Goal: Find specific page/section: Find specific page/section

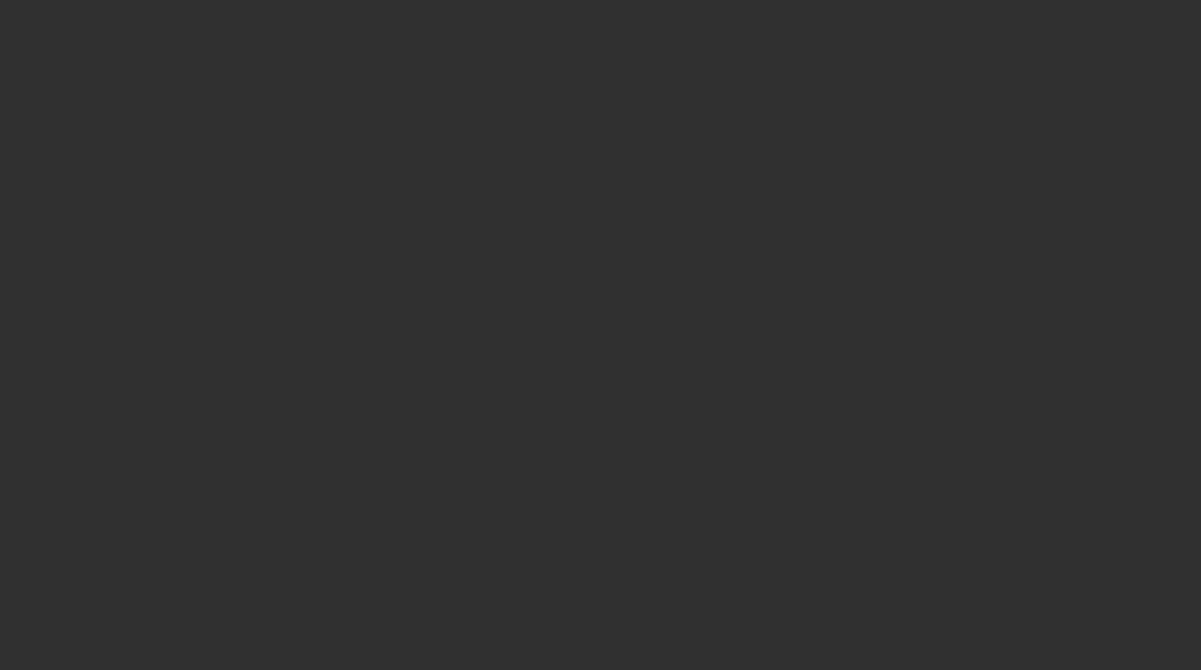
select select "10"
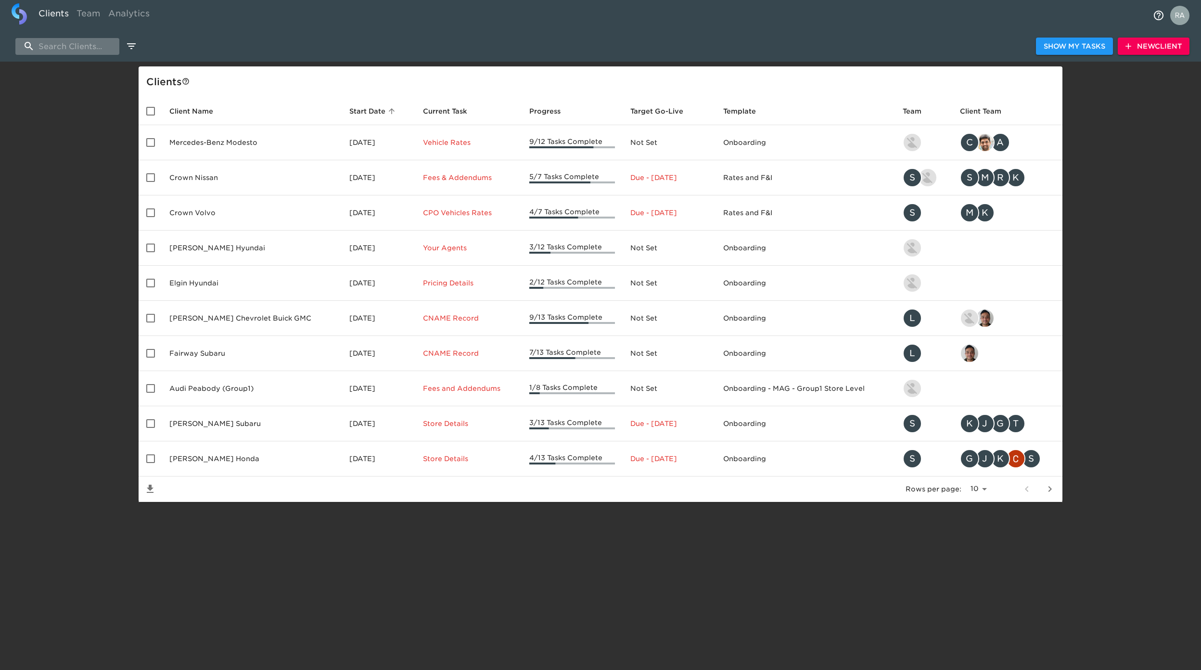
click at [62, 48] on input "search" at bounding box center [67, 46] width 104 height 17
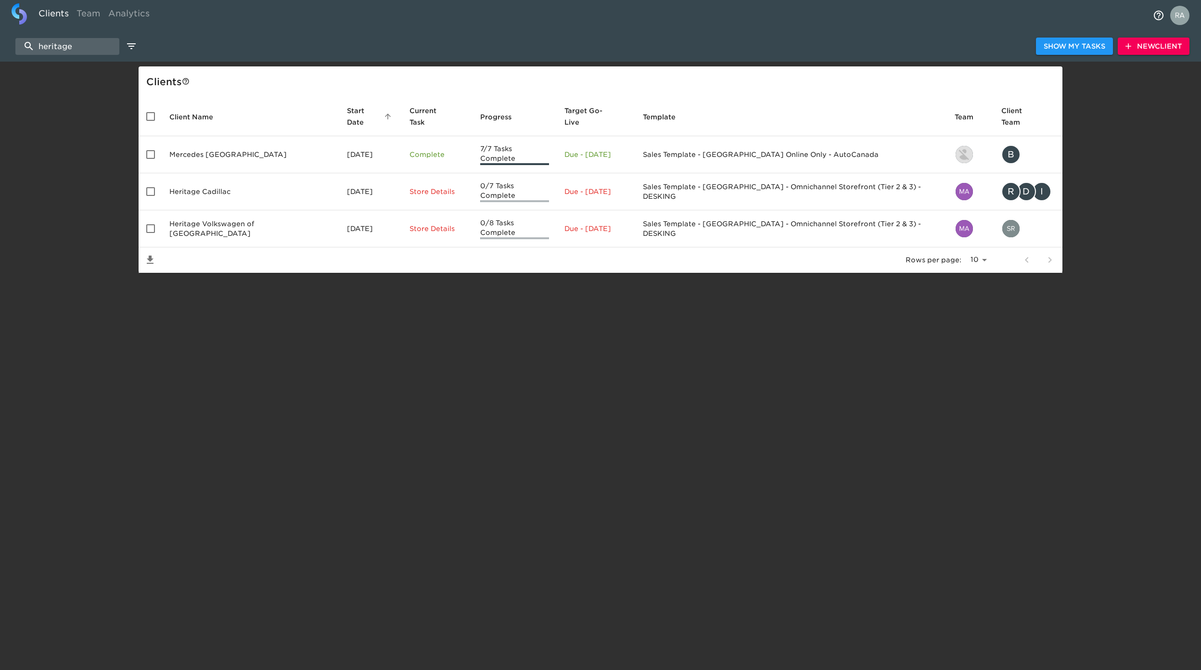
type input "heritage"
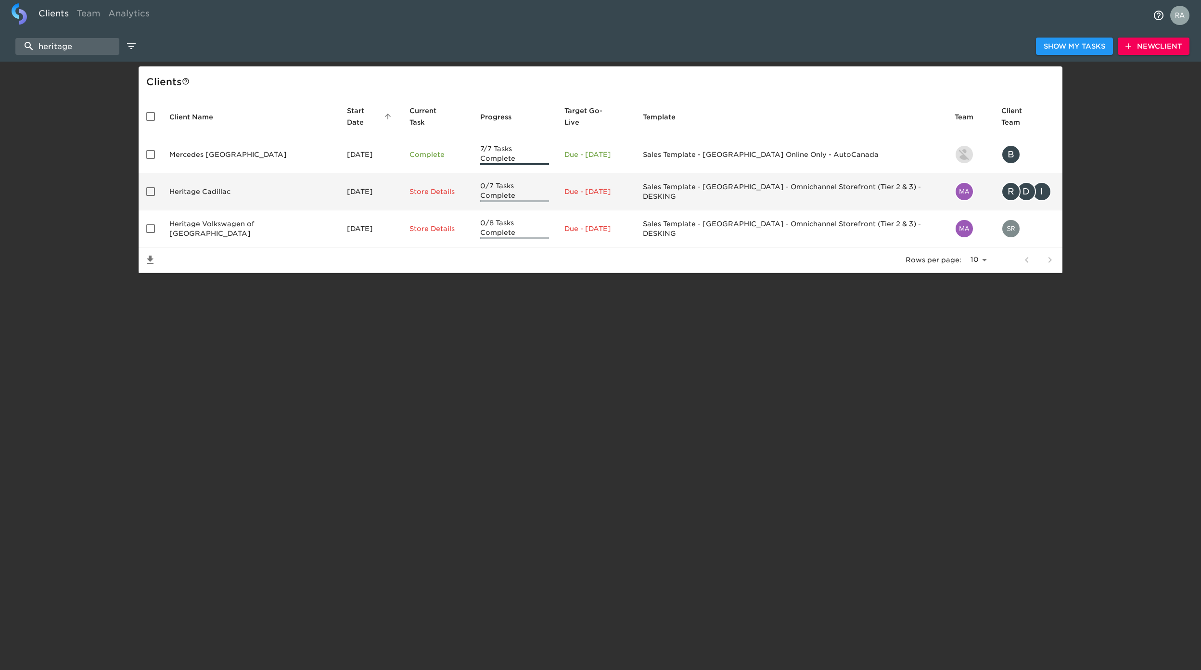
click at [210, 179] on td "Heritage Cadillac" at bounding box center [251, 191] width 178 height 37
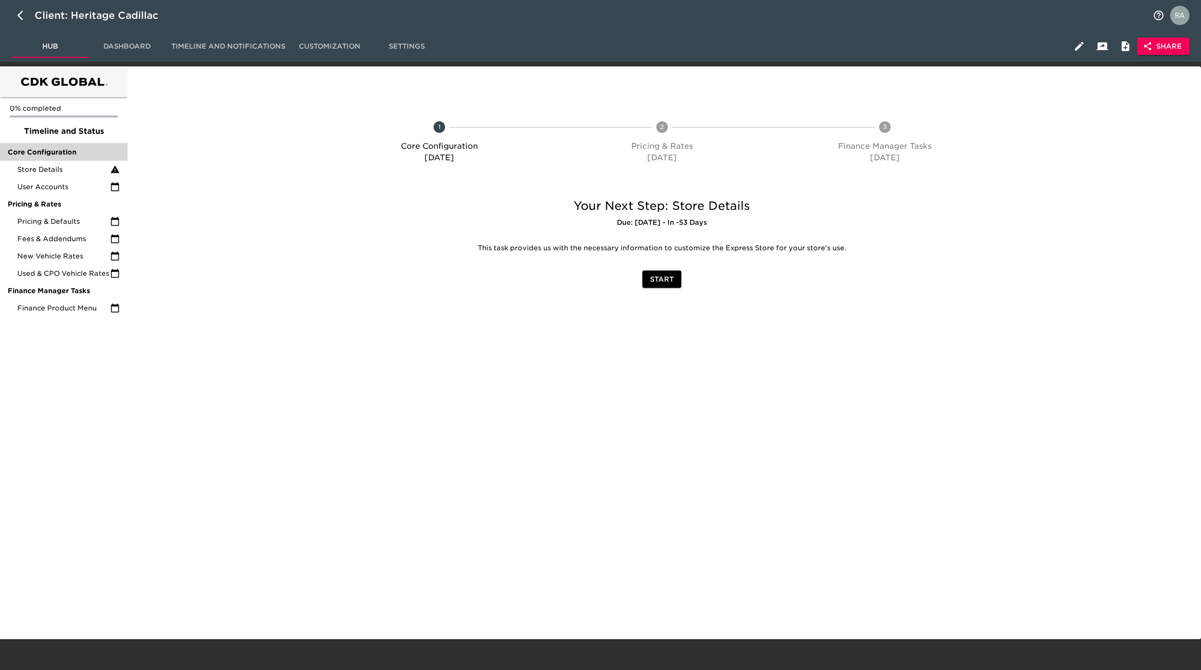
click at [74, 150] on span "Core Configuration" at bounding box center [64, 152] width 112 height 10
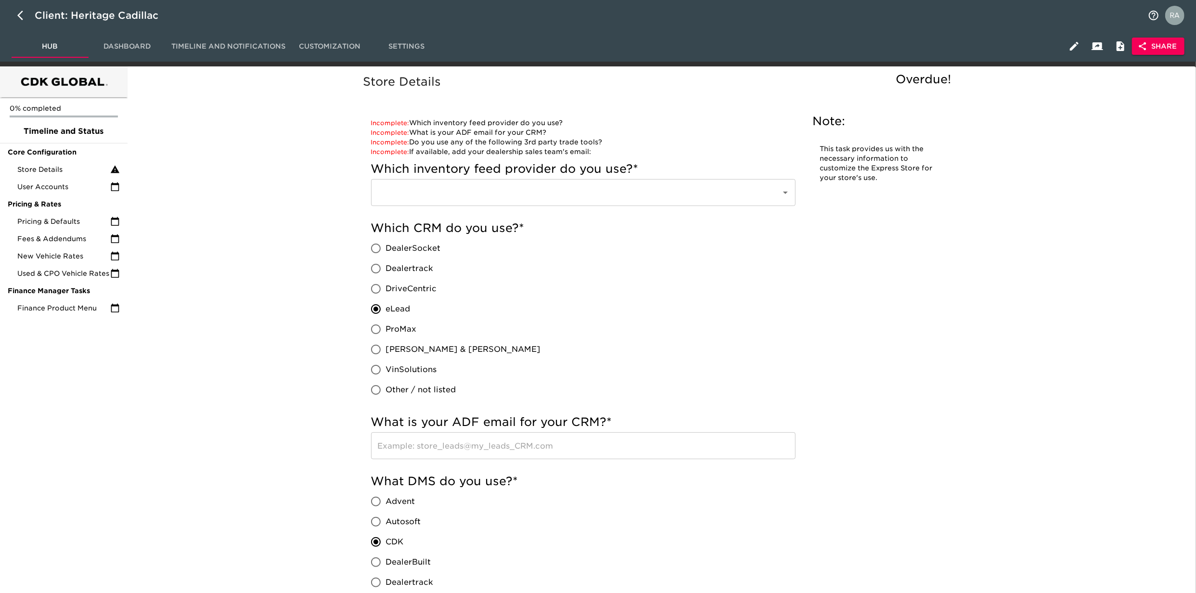
click at [16, 20] on button "button" at bounding box center [23, 15] width 23 height 23
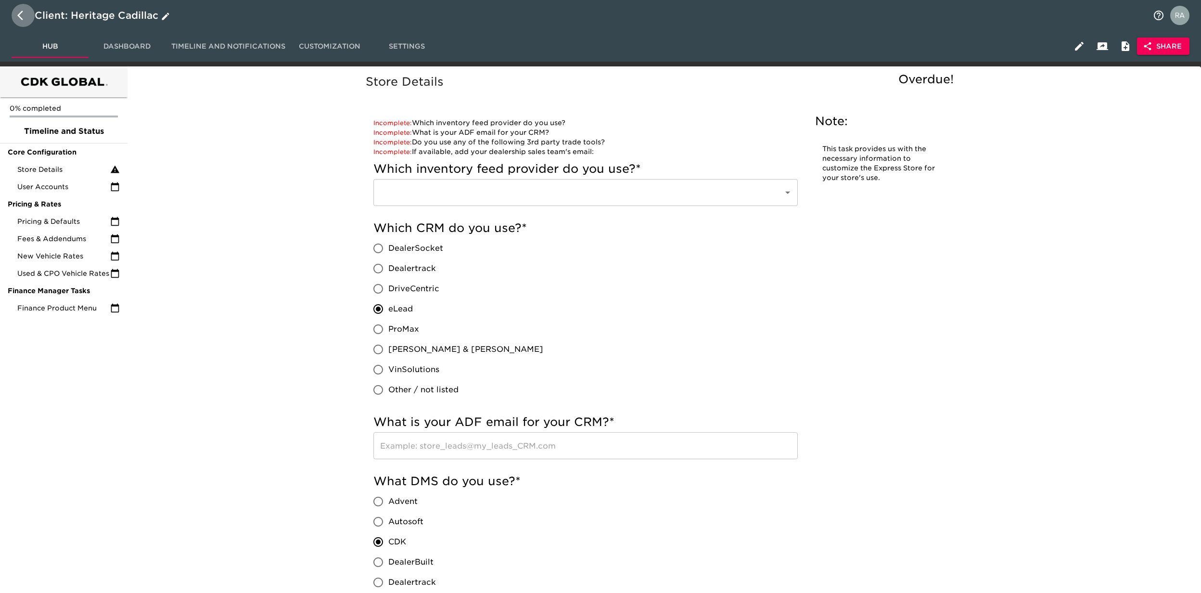
select select "10"
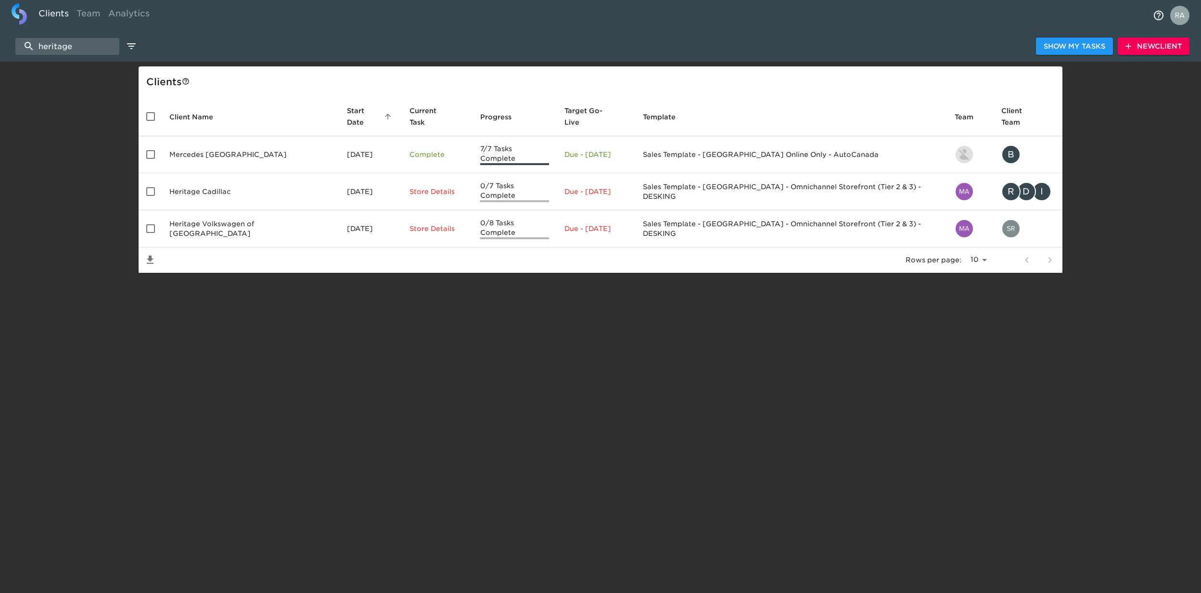
drag, startPoint x: 93, startPoint y: 45, endPoint x: -3, endPoint y: 45, distance: 96.2
click at [0, 45] on html "Clients Team Analytics heritage Show My Tasks New Client Client s Client Name S…" at bounding box center [600, 152] width 1201 height 304
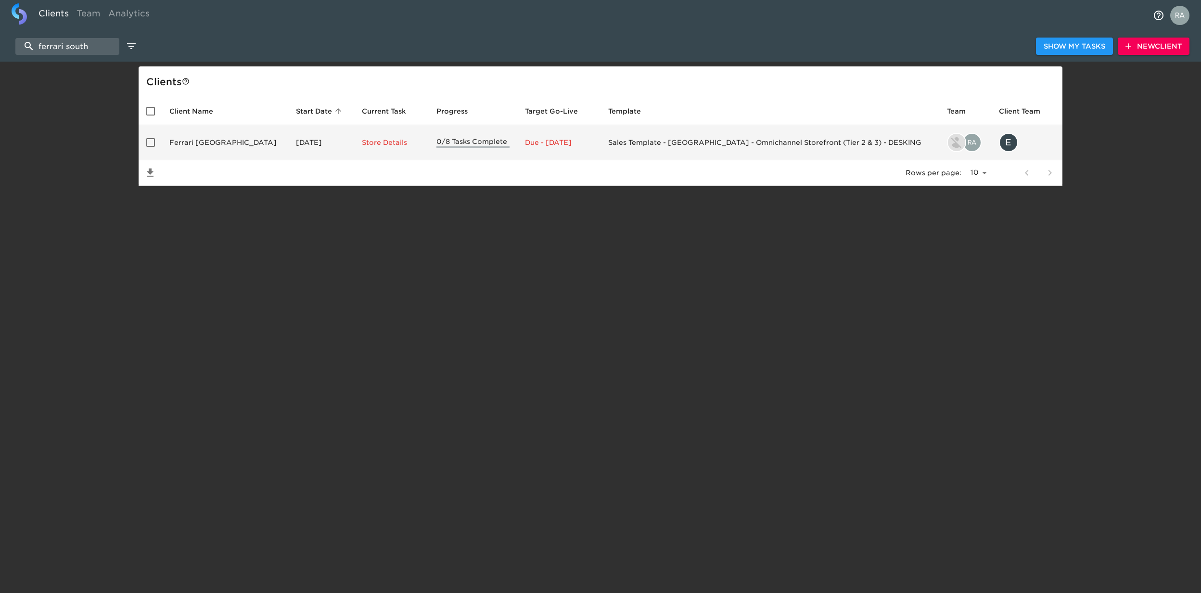
type input "ferrari south"
click at [222, 151] on td "Ferrari [GEOGRAPHIC_DATA]" at bounding box center [225, 142] width 127 height 35
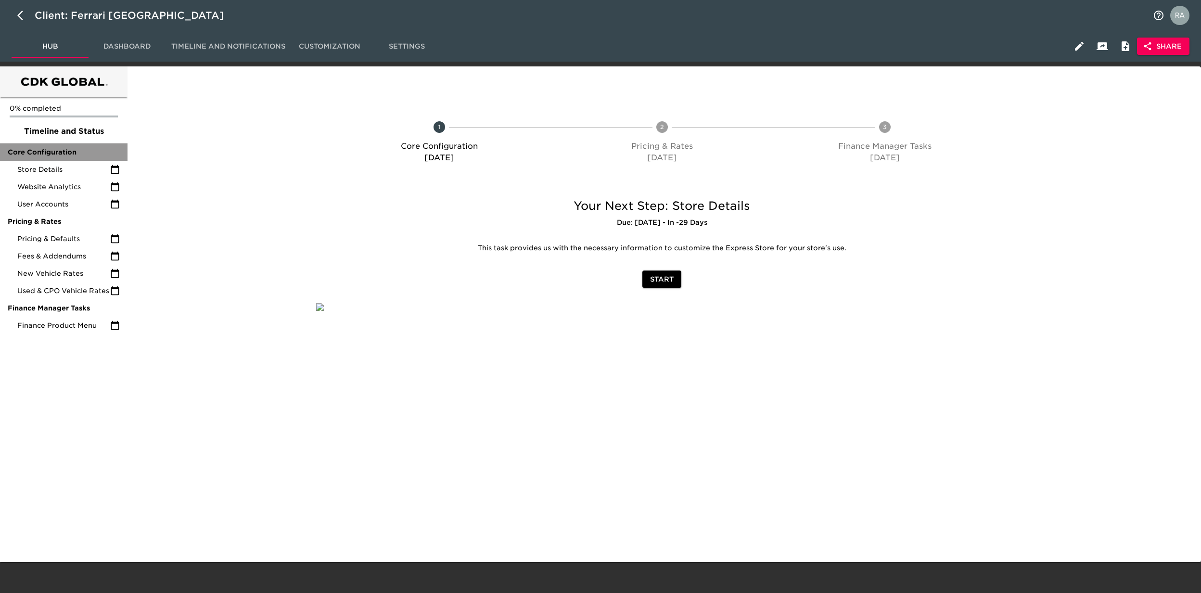
click at [50, 151] on span "Core Configuration" at bounding box center [64, 152] width 112 height 10
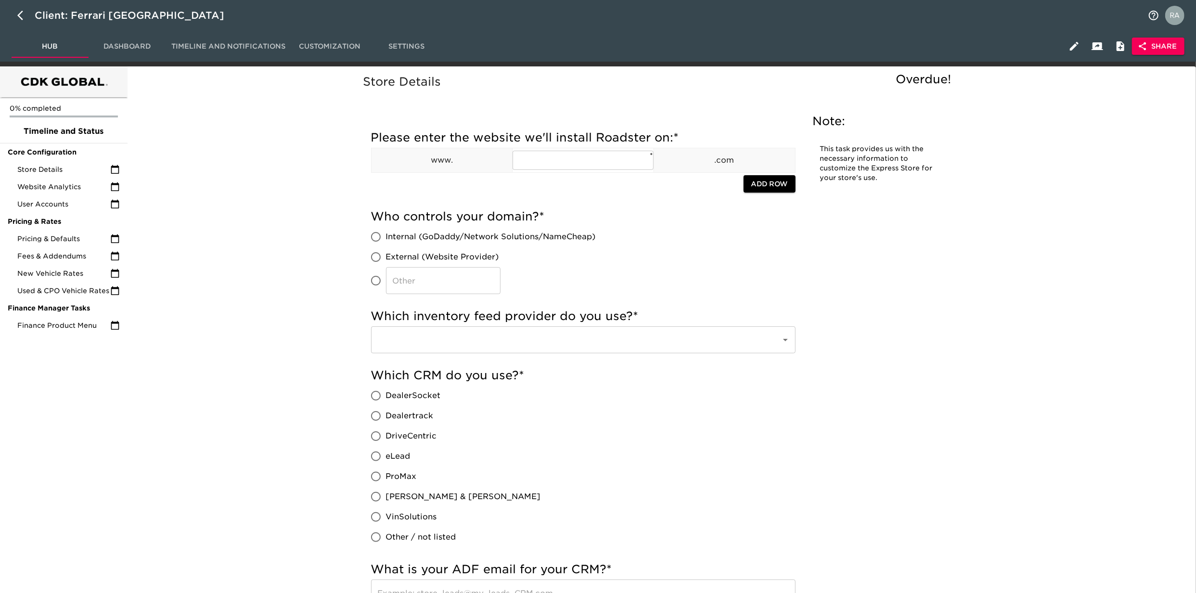
click at [1167, 16] on img "profile" at bounding box center [1174, 15] width 19 height 19
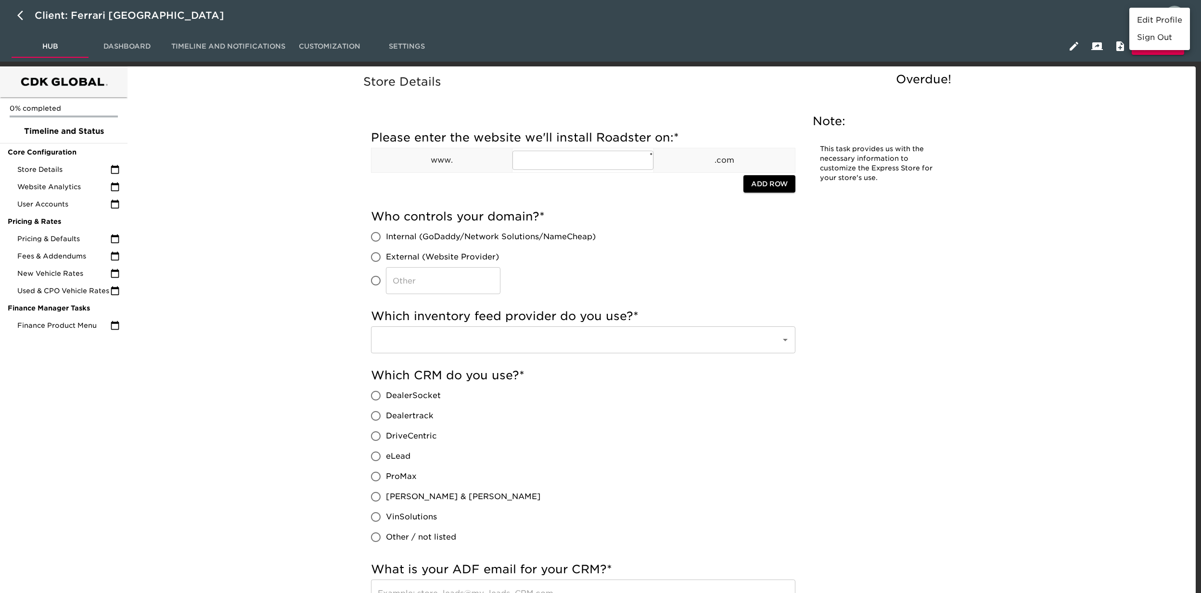
click at [1119, 120] on div at bounding box center [600, 296] width 1201 height 593
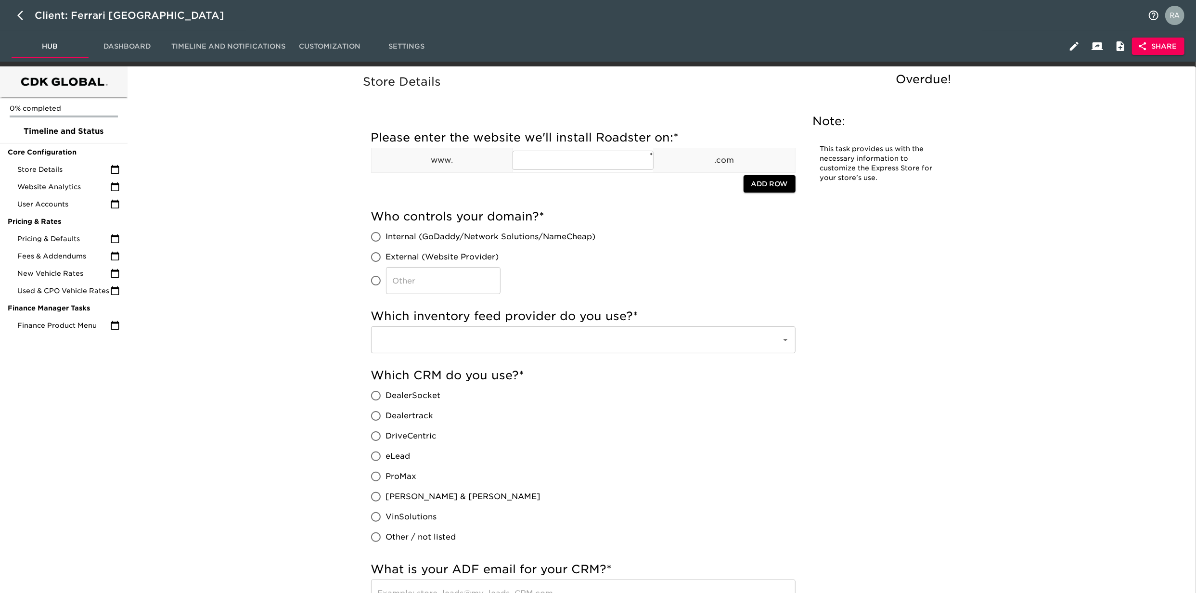
click at [1162, 51] on span "Share" at bounding box center [1157, 46] width 37 height 12
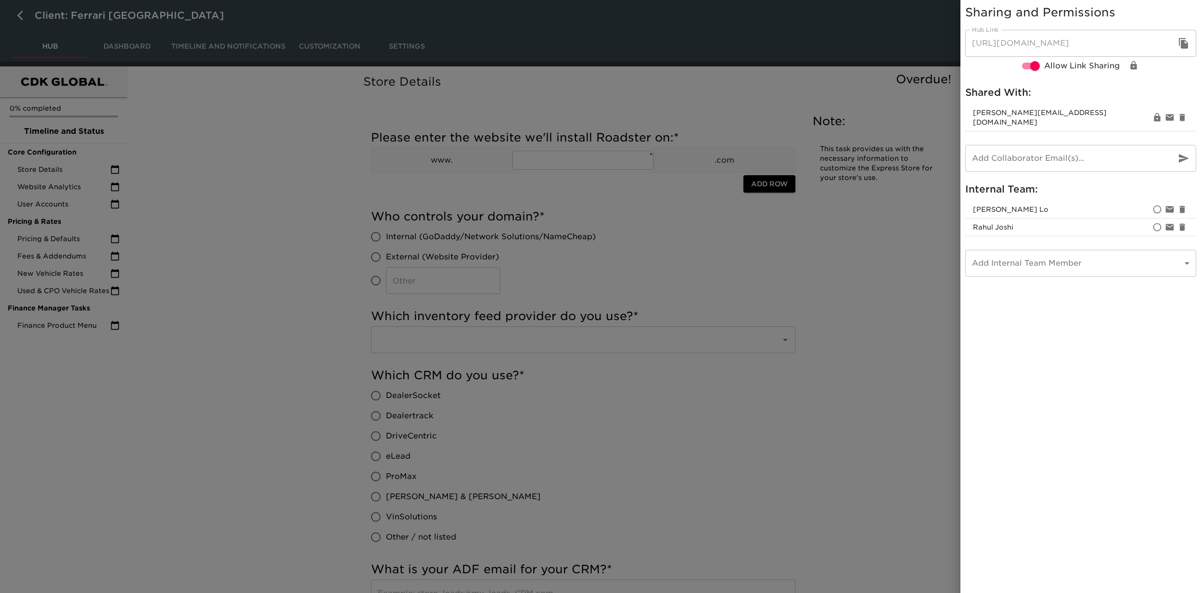
click at [867, 341] on div at bounding box center [600, 296] width 1201 height 593
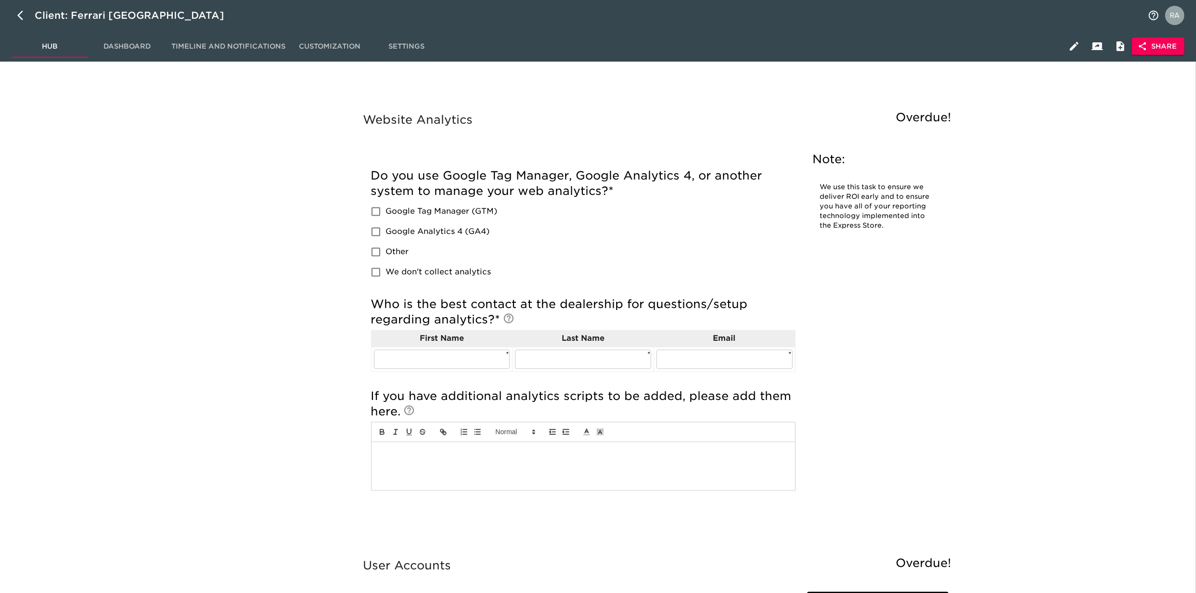
scroll to position [1925, 0]
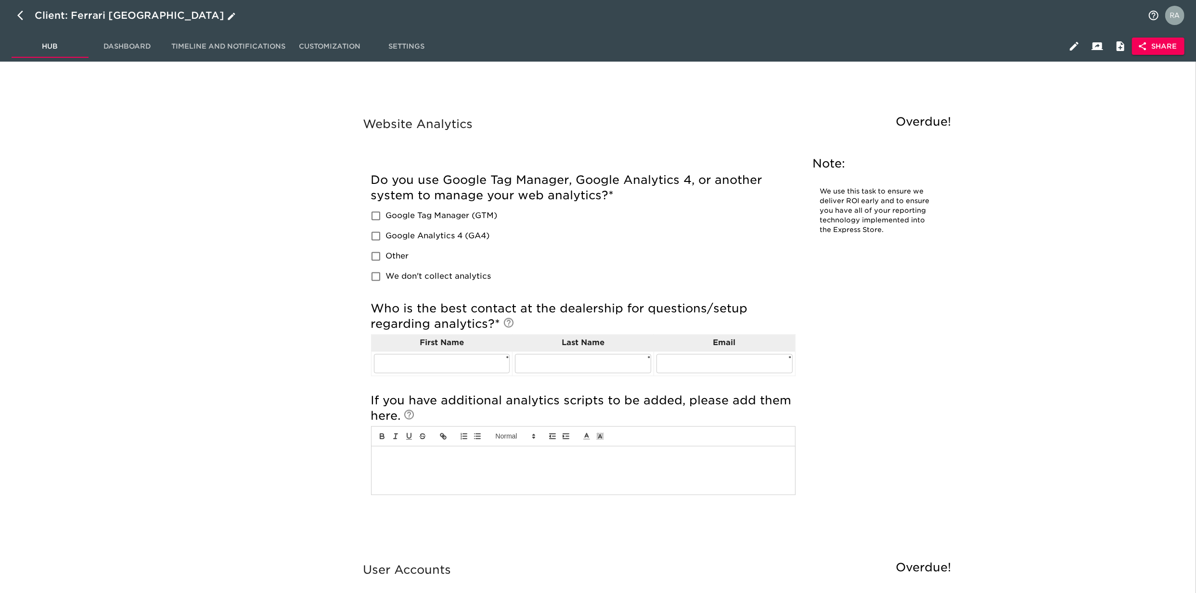
click at [24, 17] on icon "button" at bounding box center [23, 16] width 12 height 12
select select "10"
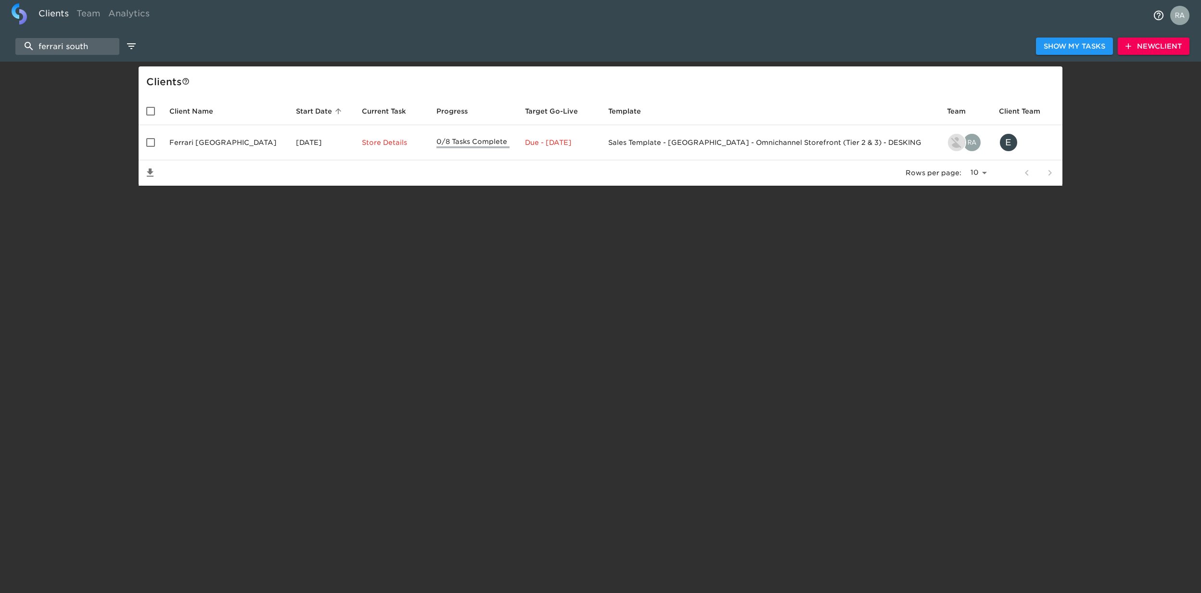
drag, startPoint x: 93, startPoint y: 43, endPoint x: -3, endPoint y: 43, distance: 95.7
click at [0, 43] on html "Clients Team Analytics ferrari south Show My Tasks New Client Client s Client N…" at bounding box center [600, 108] width 1201 height 217
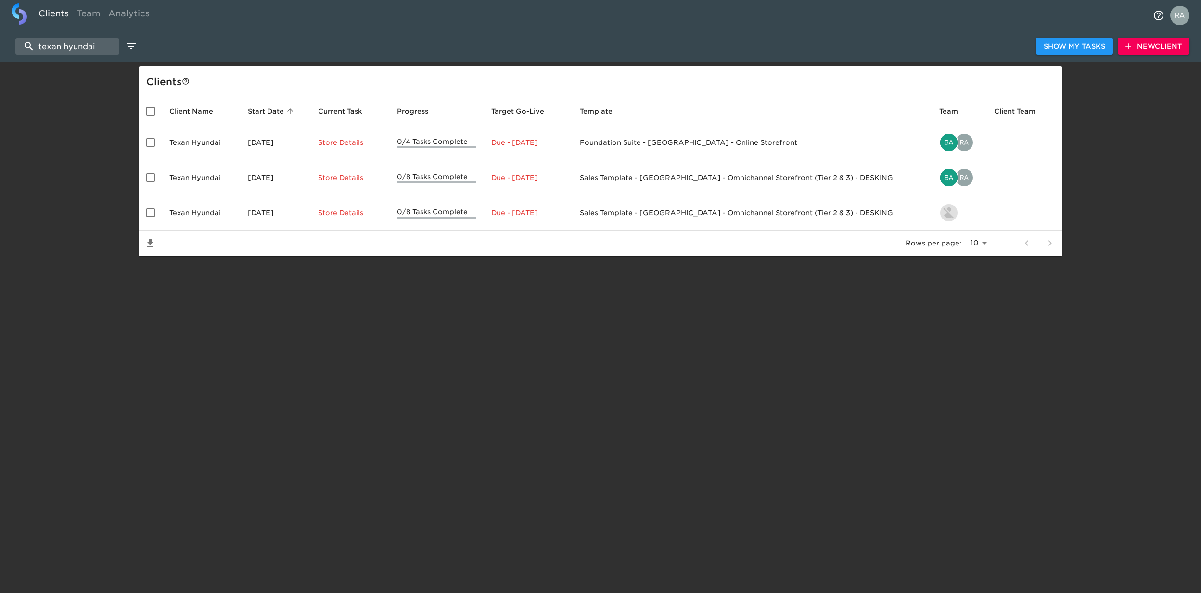
click at [214, 268] on html "Clients Team Analytics texan hyundai Show My Tasks New Client Client s Client N…" at bounding box center [600, 143] width 1201 height 287
drag, startPoint x: 115, startPoint y: 45, endPoint x: -3, endPoint y: 52, distance: 117.6
click at [0, 52] on html "Clients Team Analytics texan hyundai Show My Tasks New Client Client s Client N…" at bounding box center [600, 143] width 1201 height 287
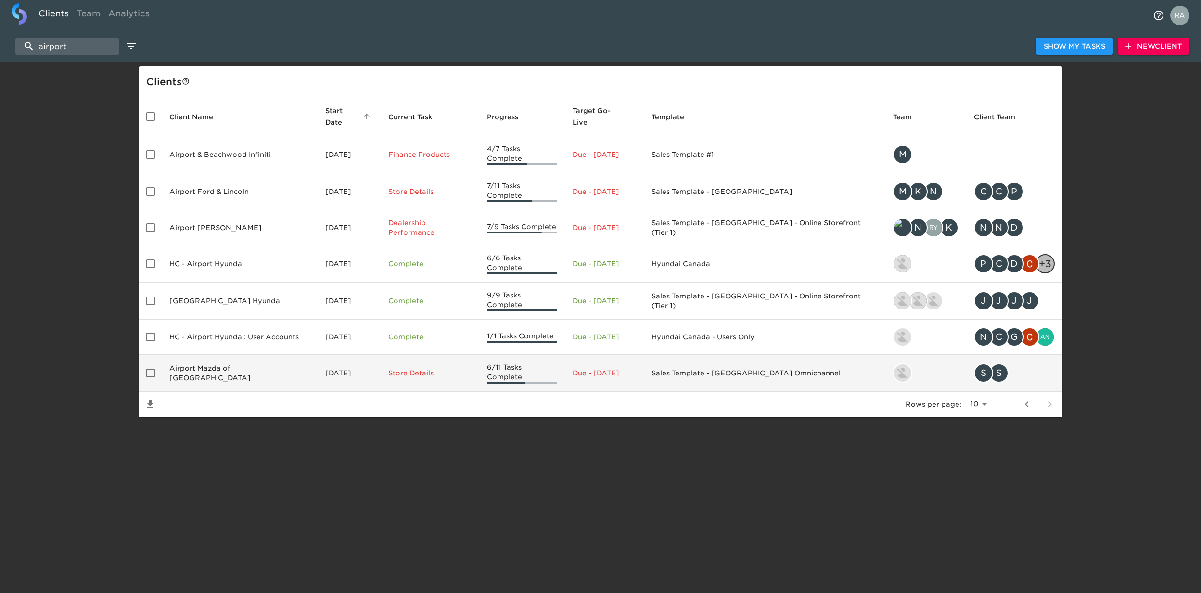
type input "airport"
click at [262, 360] on td "Airport Mazda of [GEOGRAPHIC_DATA]" at bounding box center [240, 373] width 156 height 37
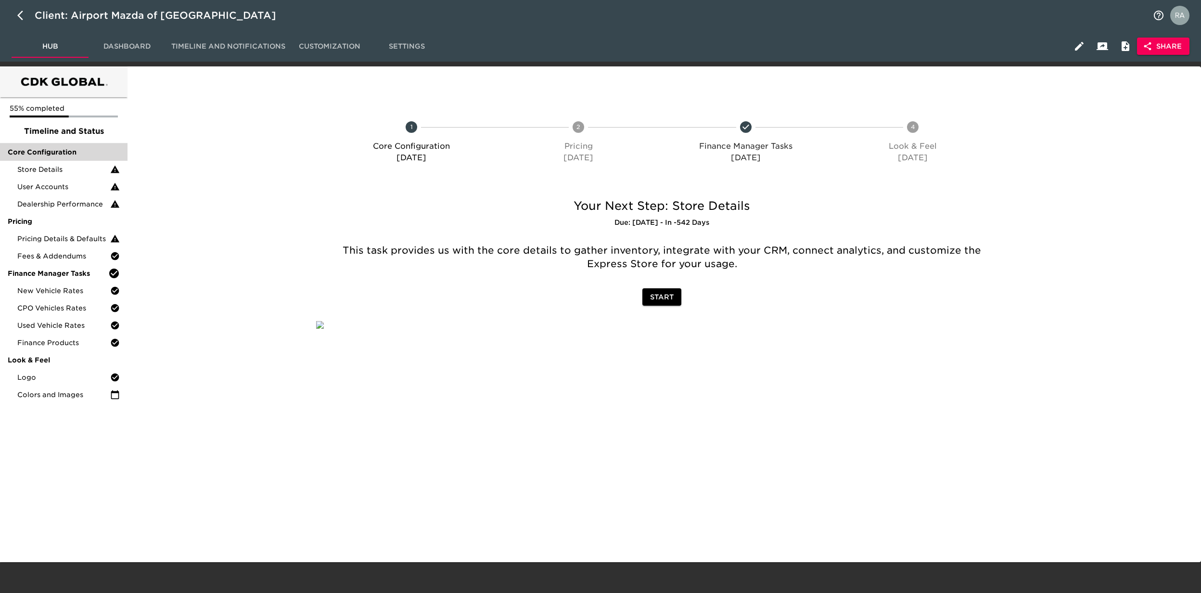
click at [77, 153] on span "Core Configuration" at bounding box center [64, 152] width 112 height 10
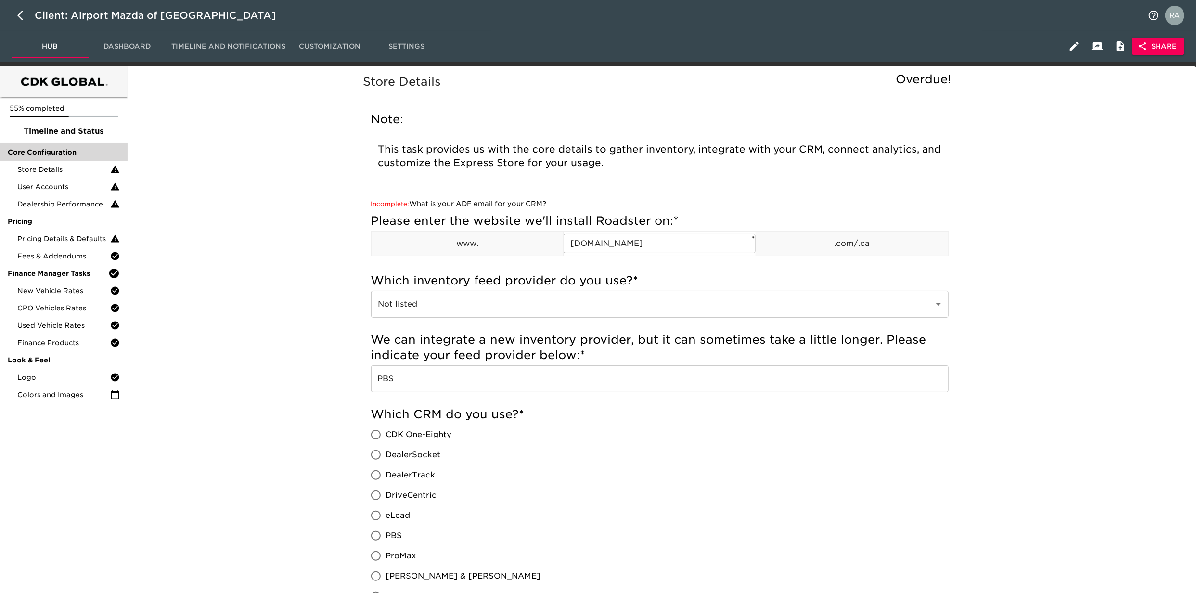
drag, startPoint x: 56, startPoint y: 140, endPoint x: 52, endPoint y: 145, distance: 6.1
click at [56, 140] on div "Timeline and Status" at bounding box center [64, 131] width 128 height 23
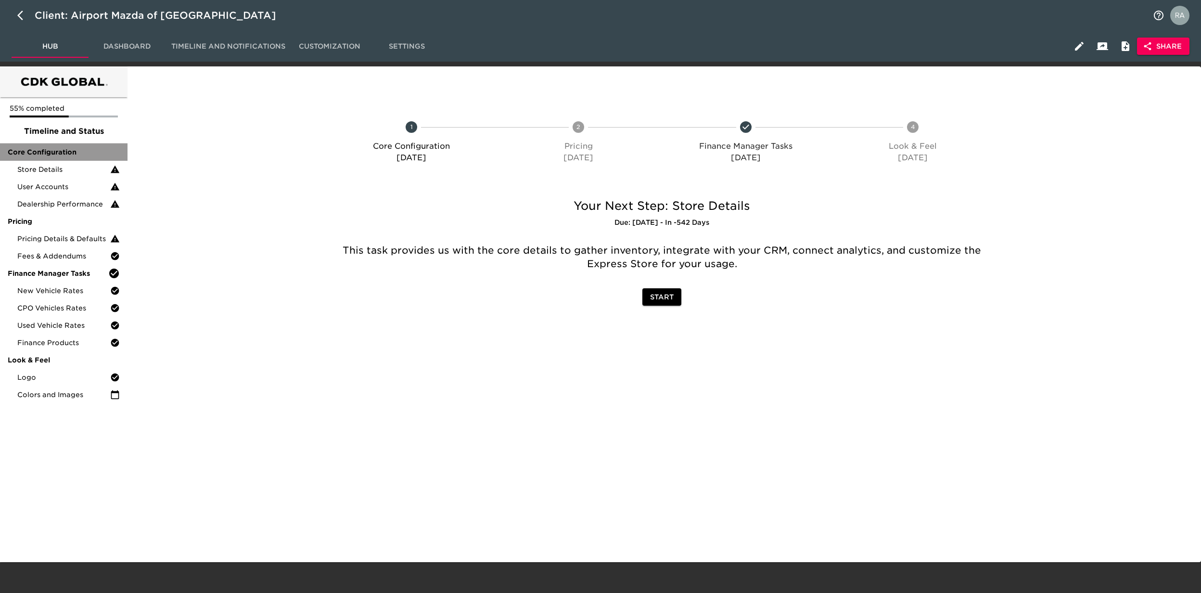
click at [53, 145] on div "Core Configuration" at bounding box center [64, 151] width 128 height 17
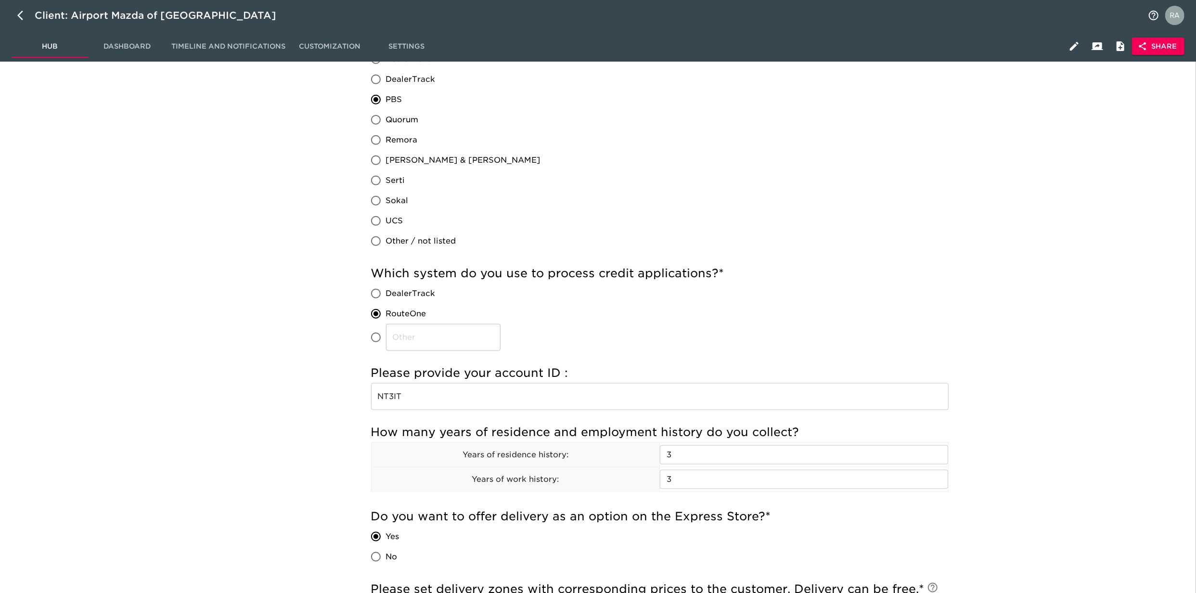
scroll to position [898, 0]
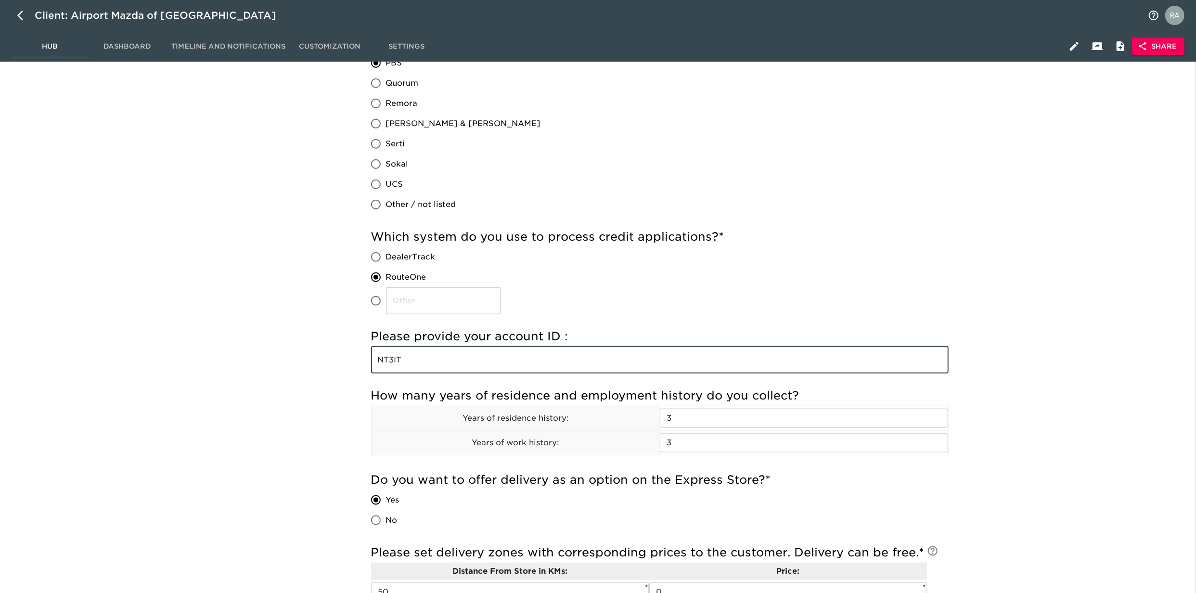
drag, startPoint x: 335, startPoint y: 356, endPoint x: 330, endPoint y: 357, distance: 5.3
click at [330, 357] on div "Store Details Overdue! Note: This task provides us with the core details to gat…" at bounding box center [659, 305] width 1061 height 2263
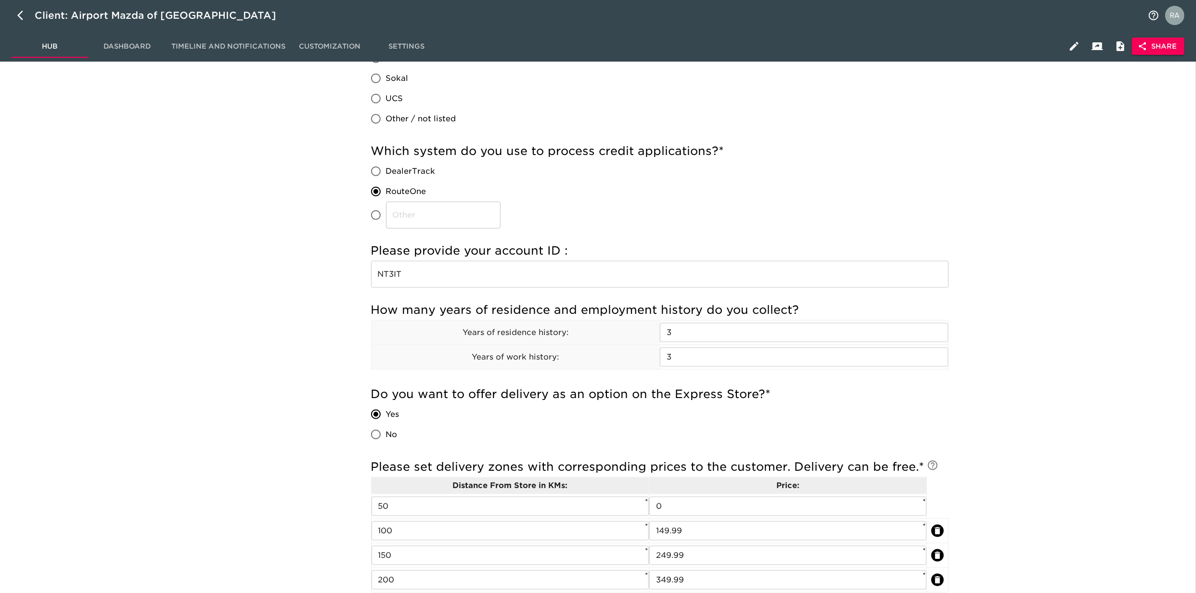
scroll to position [813, 0]
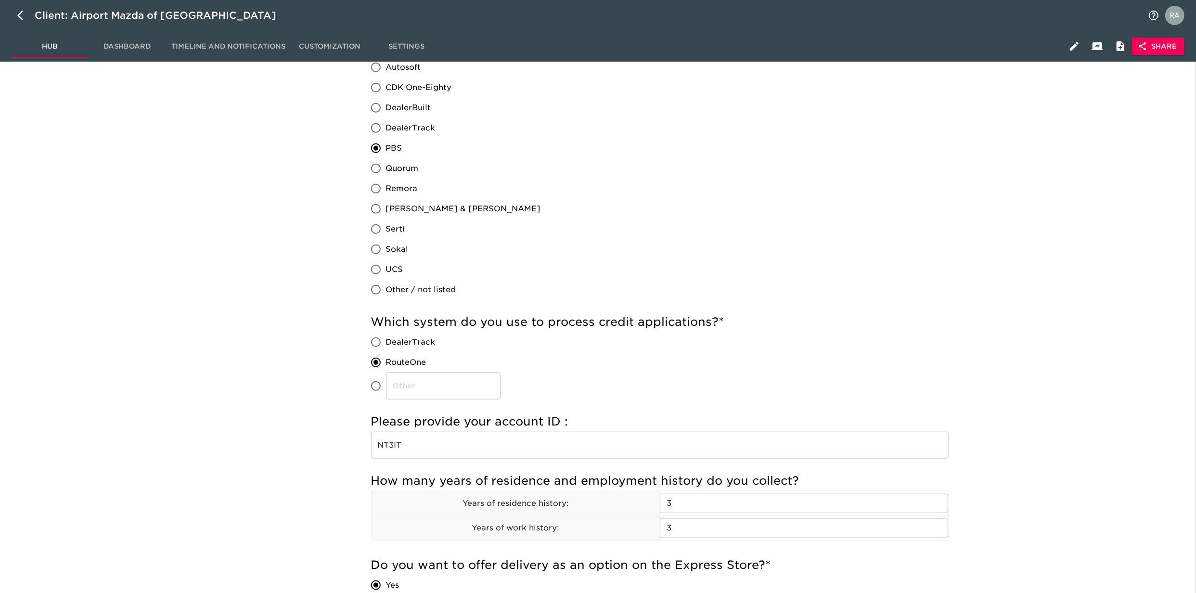
click at [435, 447] on input "NT3IT" at bounding box center [659, 445] width 577 height 27
